Goal: Register for event/course

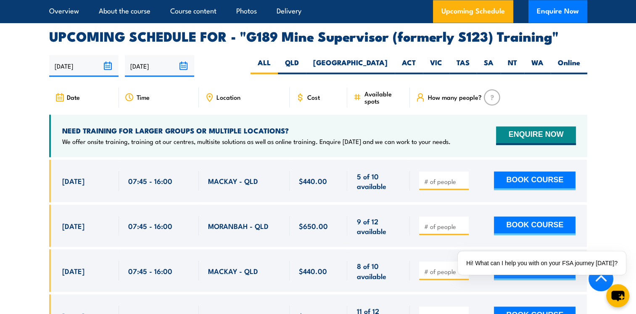
scroll to position [1429, 0]
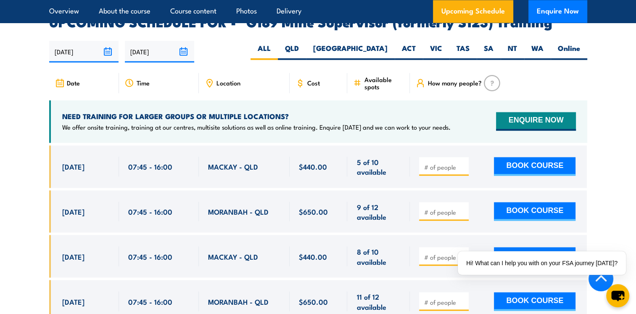
click at [182, 156] on div "07:45 - 16:00" at bounding box center [158, 166] width 61 height 20
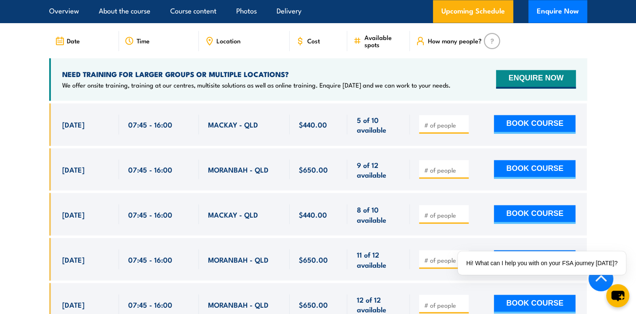
scroll to position [1513, 0]
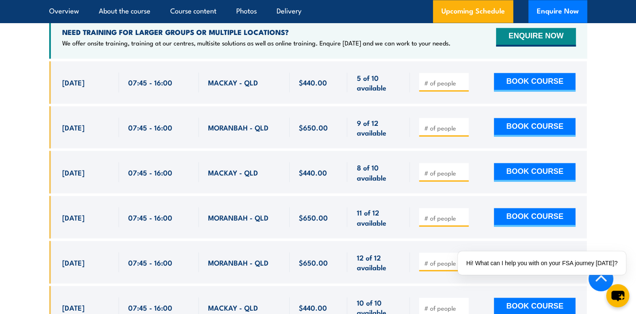
click at [253, 76] on div "MACKAY - QLD" at bounding box center [244, 82] width 72 height 20
click at [385, 72] on span "5 of 10 available" at bounding box center [378, 82] width 44 height 20
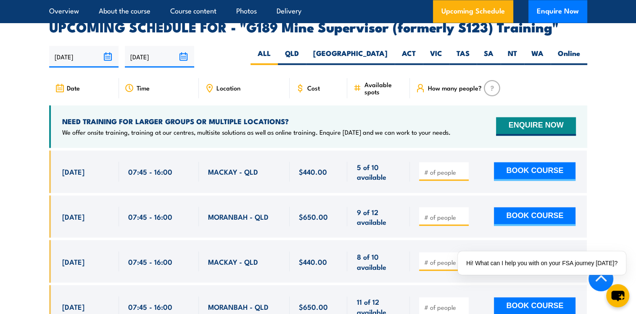
scroll to position [1429, 0]
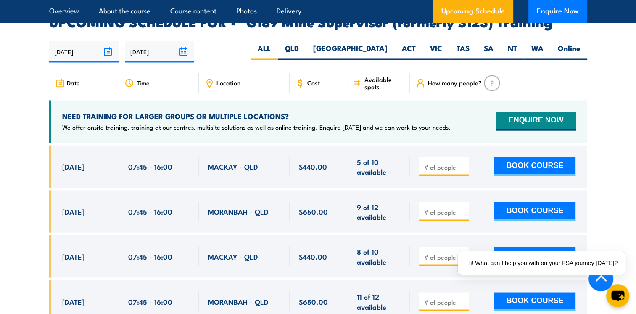
click at [378, 156] on span "5 of 10 available" at bounding box center [378, 166] width 44 height 20
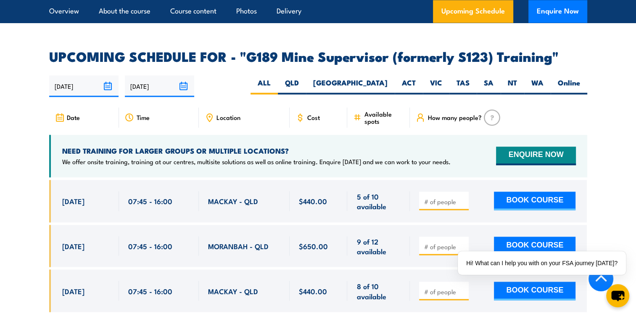
scroll to position [1345, 0]
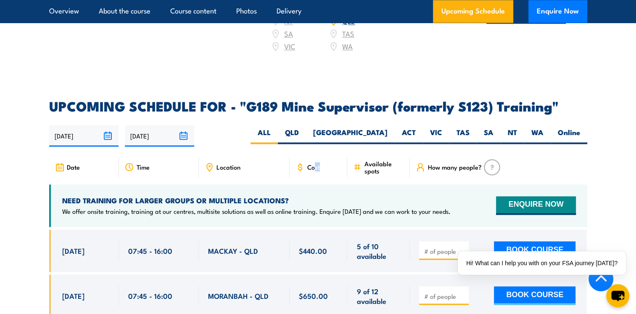
drag, startPoint x: 319, startPoint y: 143, endPoint x: 313, endPoint y: 152, distance: 10.3
click at [313, 152] on article "UPCOMING SCHEDULE FOR - "G189 Mine Supervisor (formerly S123) Training" [DATE] …" at bounding box center [318, 304] width 538 height 409
click at [311, 163] on span "Cost" at bounding box center [313, 166] width 13 height 7
click at [305, 158] on div "Cost" at bounding box center [319, 167] width 58 height 20
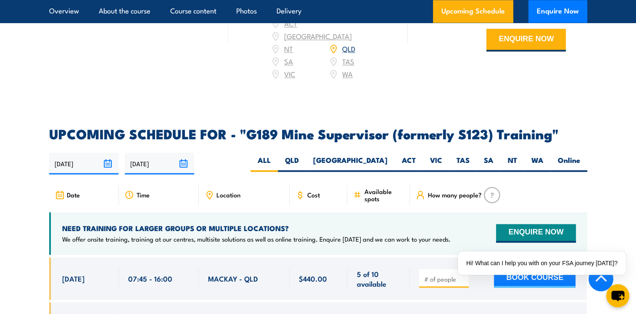
scroll to position [1303, 0]
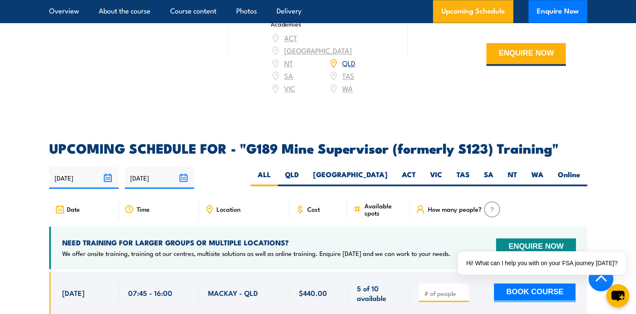
click at [309, 167] on div "[DATE] [DATE]" at bounding box center [318, 177] width 538 height 21
click at [298, 199] on div "Cost" at bounding box center [319, 209] width 58 height 20
click at [308, 205] on span "Cost" at bounding box center [313, 208] width 13 height 7
click at [310, 205] on span "Cost" at bounding box center [313, 208] width 13 height 7
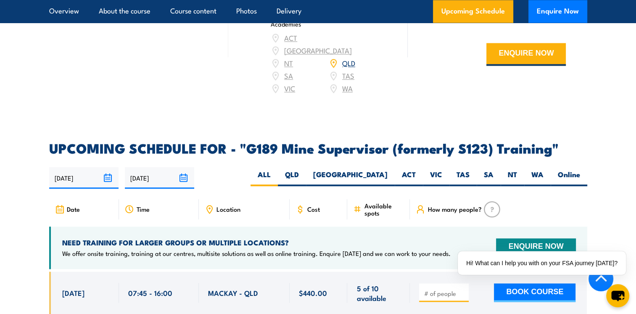
click at [300, 204] on icon at bounding box center [299, 208] width 9 height 9
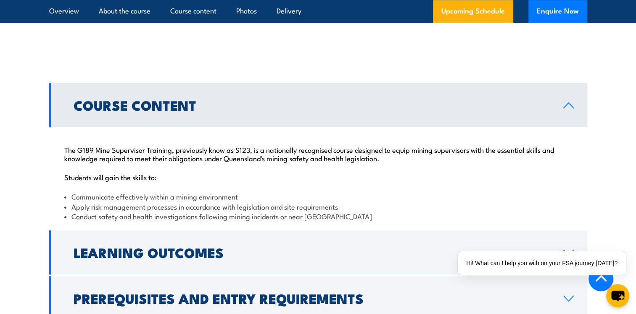
scroll to position [799, 0]
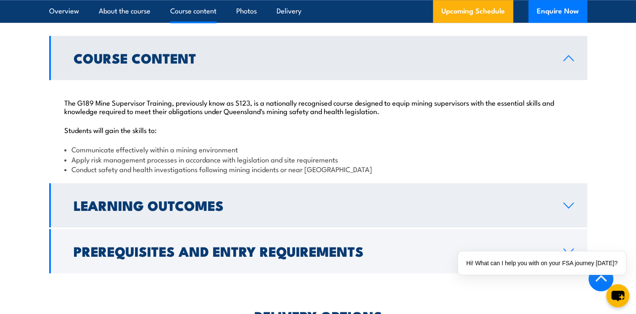
click at [359, 200] on h2 "Learning Outcomes" at bounding box center [312, 205] width 476 height 12
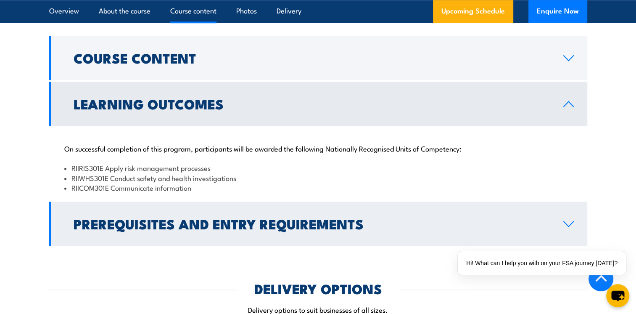
click at [356, 221] on h2 "Prerequisites and Entry Requirements" at bounding box center [312, 223] width 476 height 12
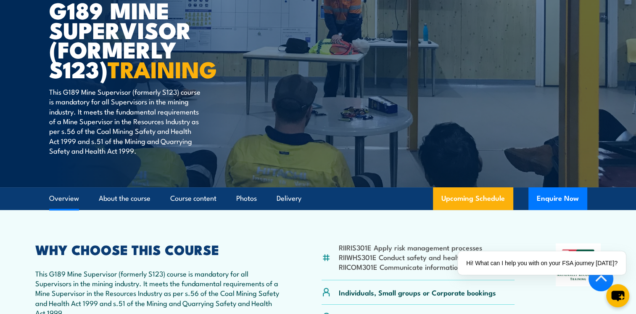
scroll to position [84, 0]
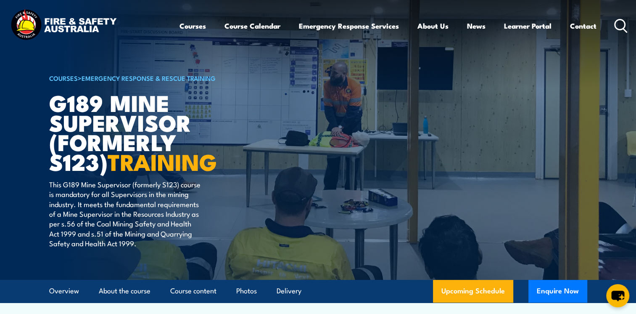
scroll to position [84, 0]
